Goal: Navigation & Orientation: Go to known website

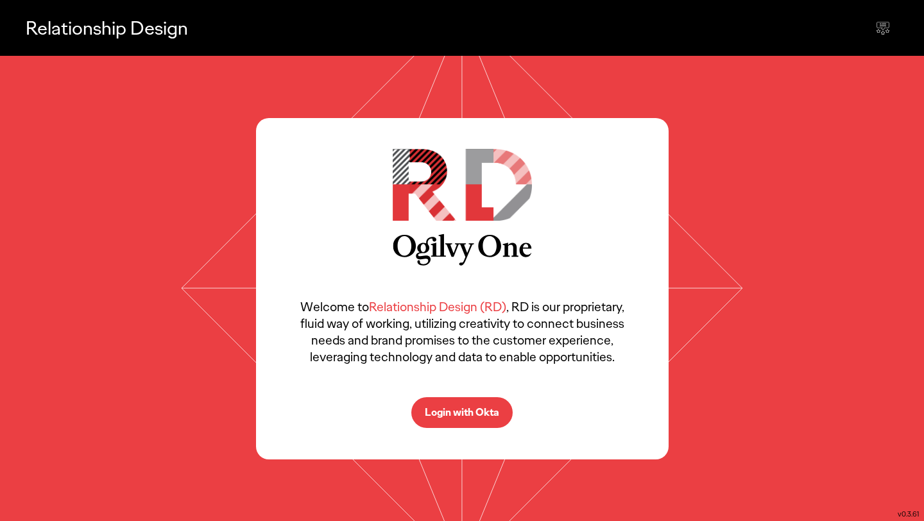
click at [459, 412] on p "Login with Okta" at bounding box center [462, 413] width 74 height 10
click at [445, 408] on p "Login with Okta" at bounding box center [462, 413] width 74 height 10
